Goal: Navigation & Orientation: Find specific page/section

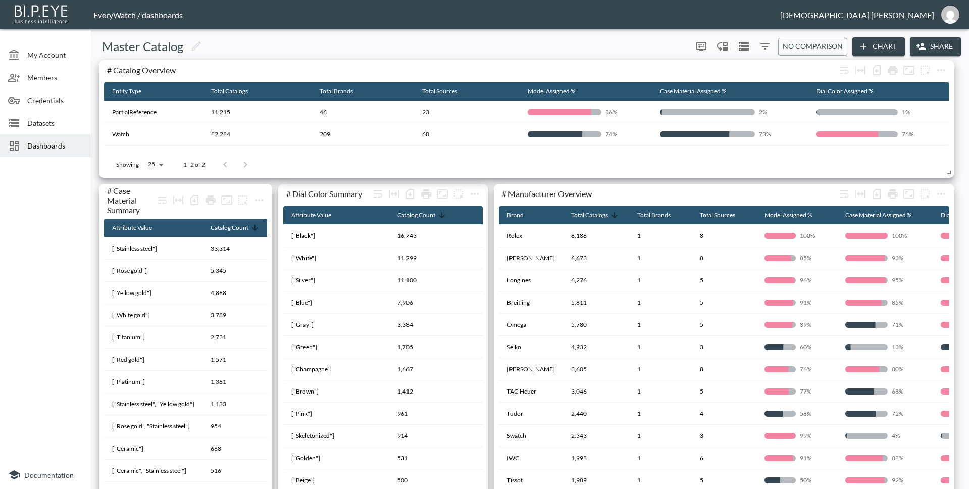
scroll to position [109, 0]
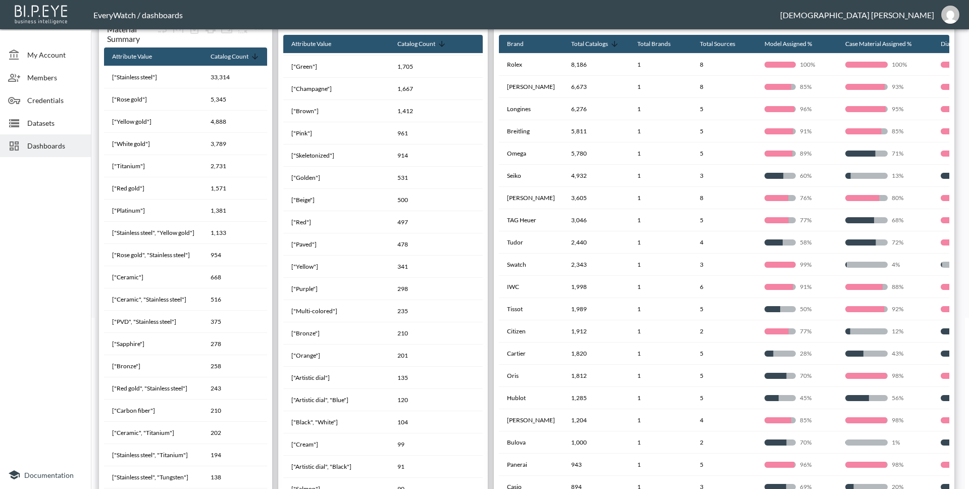
click at [40, 148] on span "Dashboards" at bounding box center [55, 145] width 56 height 11
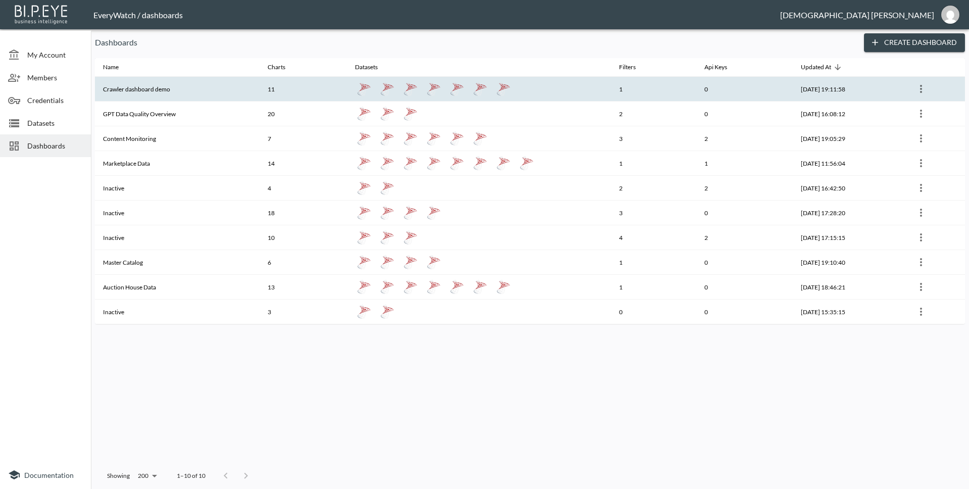
click at [164, 96] on th "Crawler dashboard demo" at bounding box center [177, 89] width 165 height 25
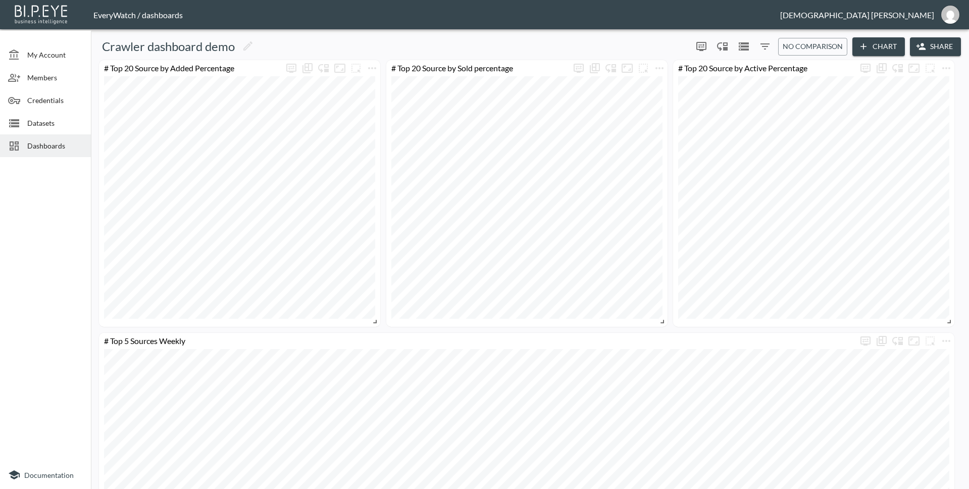
click at [41, 153] on div "Dashboards" at bounding box center [45, 145] width 91 height 23
